Goal: Transaction & Acquisition: Book appointment/travel/reservation

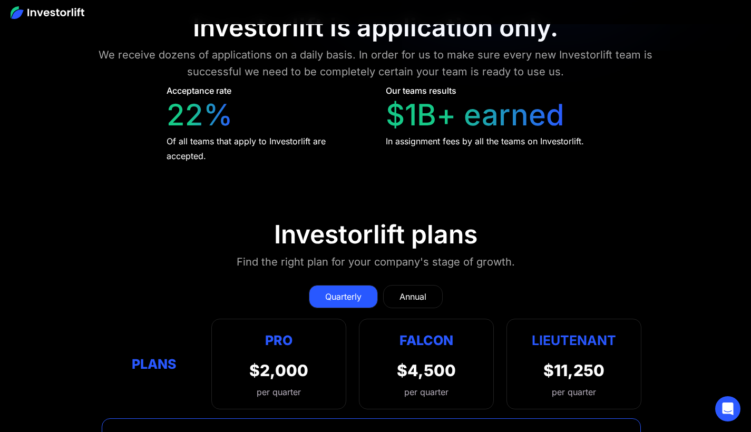
scroll to position [3965, 0]
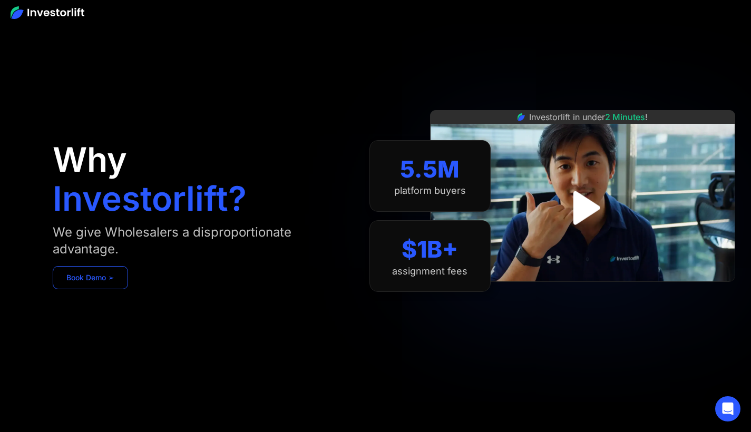
click at [78, 277] on link "Book Demo ➢" at bounding box center [90, 277] width 75 height 23
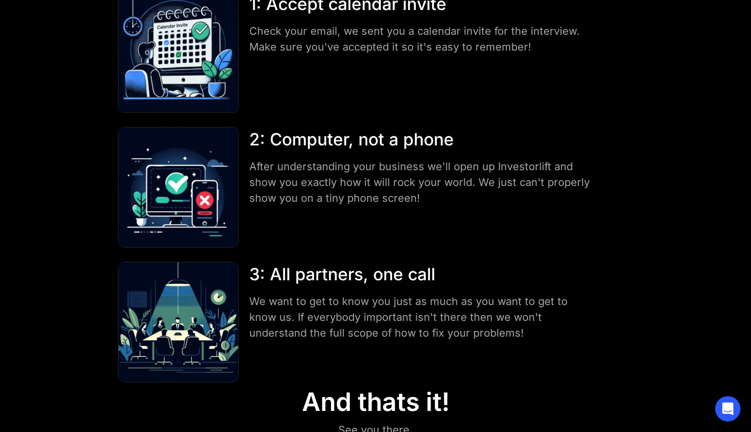
scroll to position [125, 0]
